Goal: Navigation & Orientation: Understand site structure

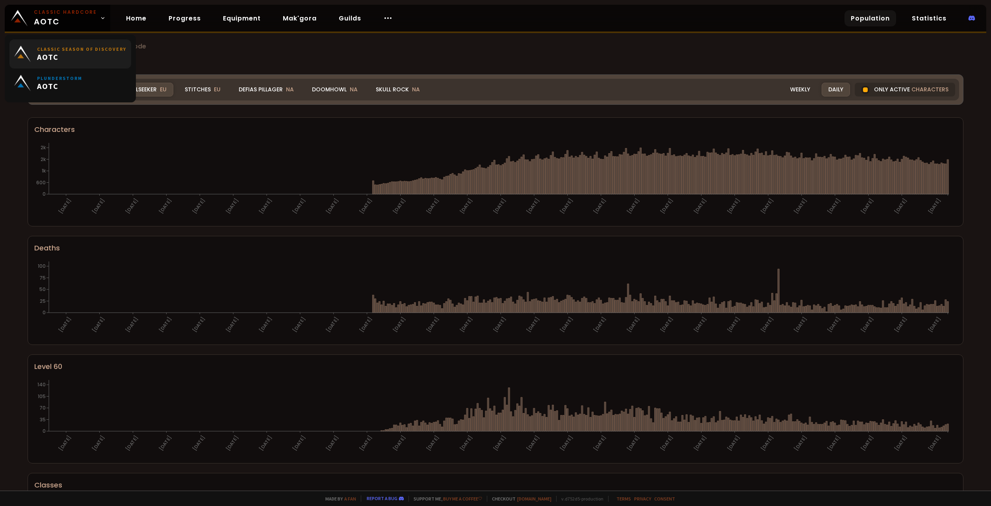
click at [82, 59] on span "AOTC" at bounding box center [81, 57] width 89 height 10
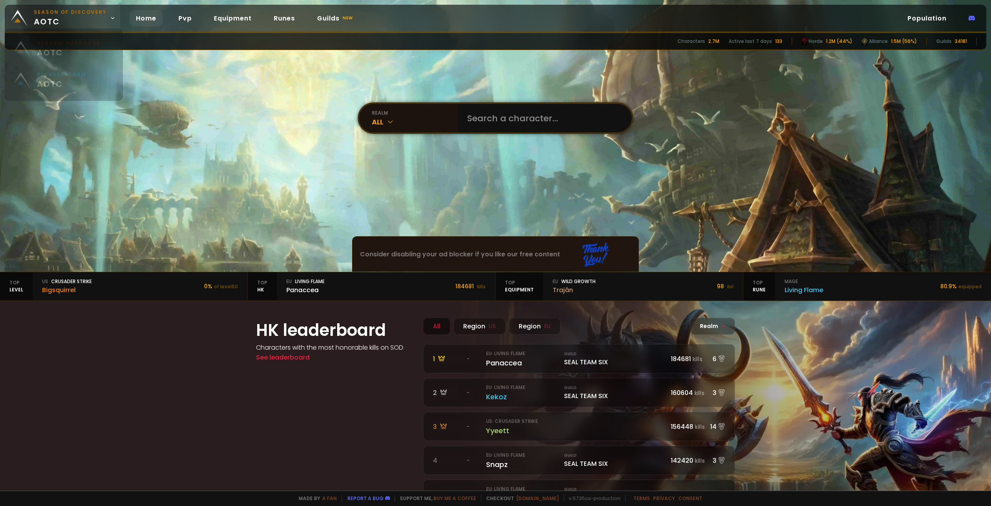
click at [95, 22] on span "Season of Discovery aotc" at bounding box center [70, 18] width 73 height 19
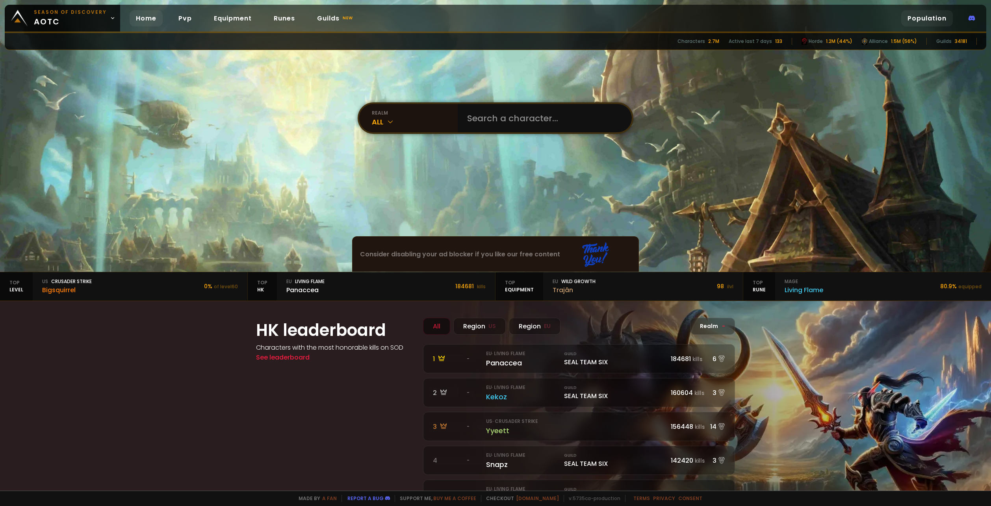
click at [930, 19] on link "Population" at bounding box center [928, 18] width 52 height 16
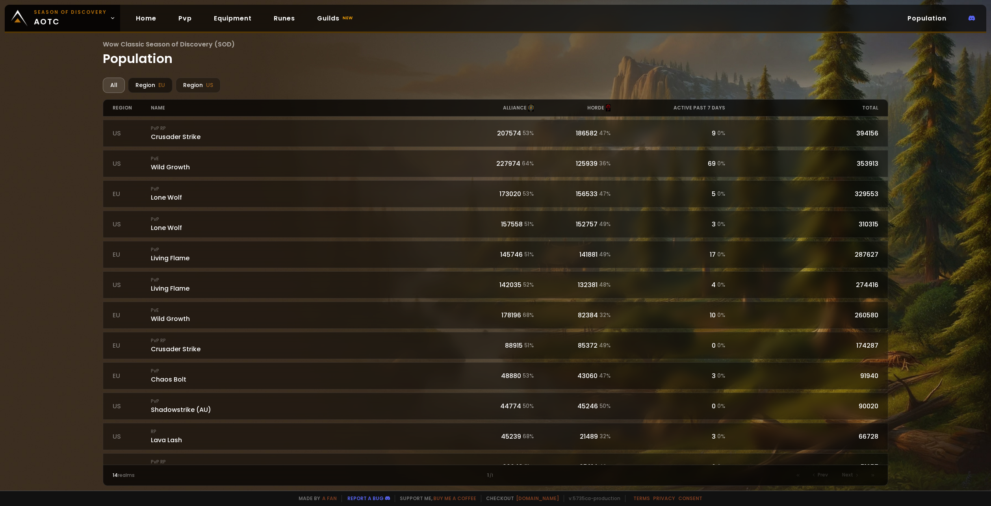
click at [160, 86] on span "EU" at bounding box center [161, 85] width 7 height 8
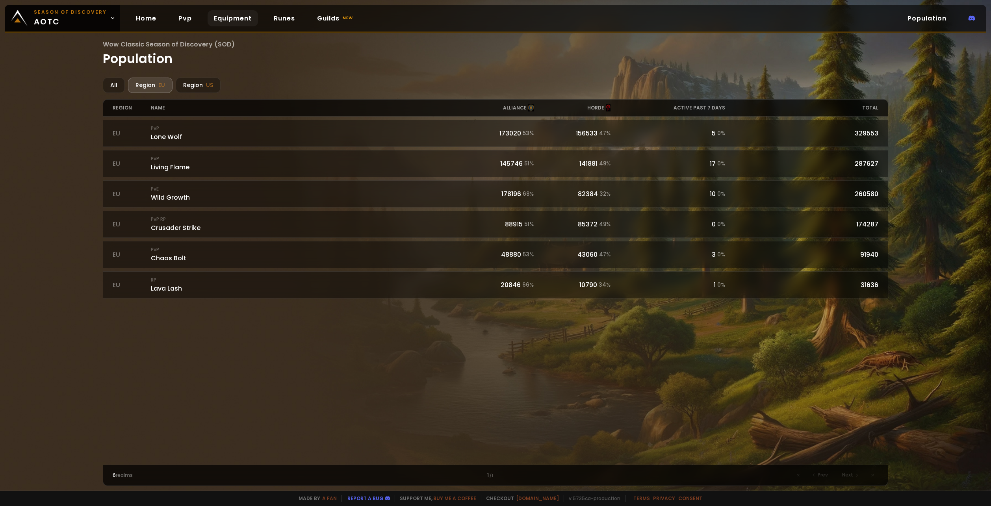
click at [228, 24] on link "Equipment" at bounding box center [233, 18] width 50 height 16
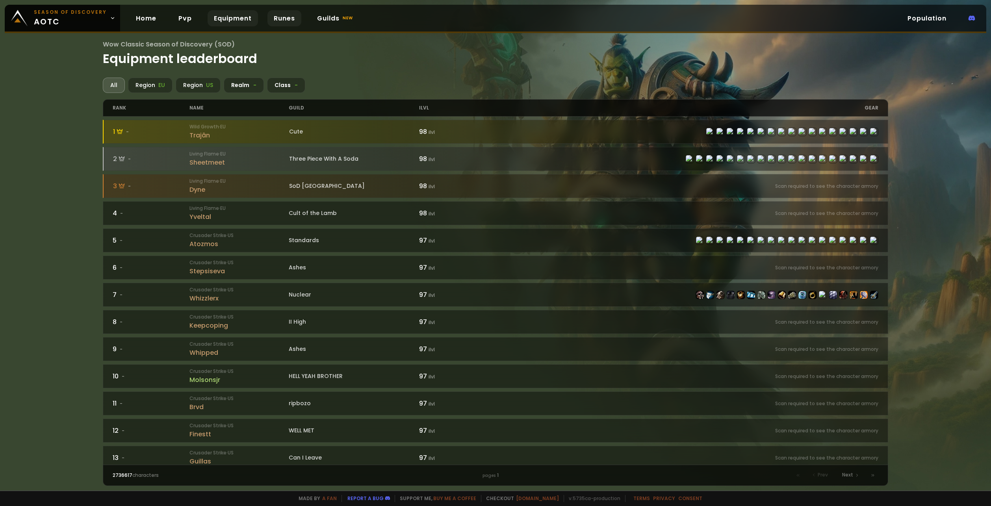
click at [293, 17] on link "Runes" at bounding box center [285, 18] width 34 height 16
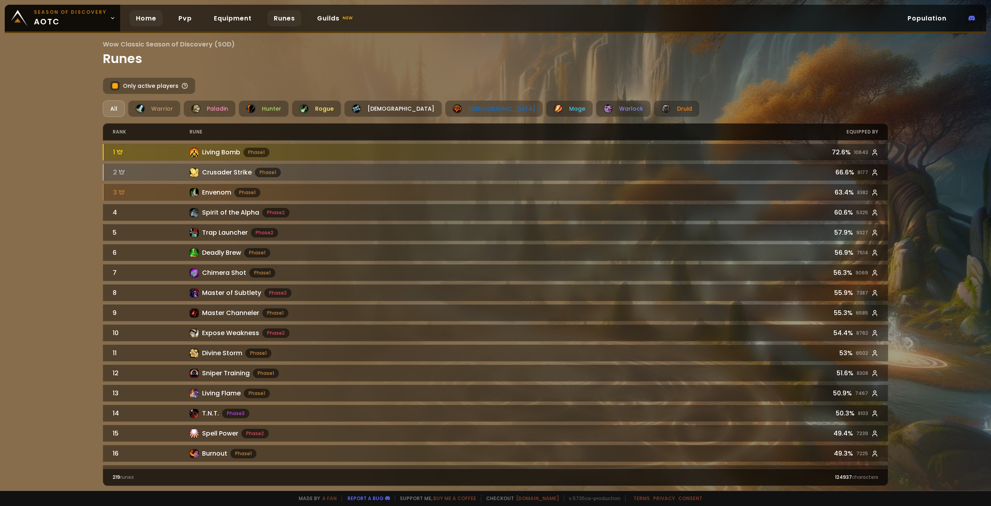
click at [147, 17] on link "Home" at bounding box center [146, 18] width 33 height 16
